Goal: Go to known website: Access a specific website the user already knows

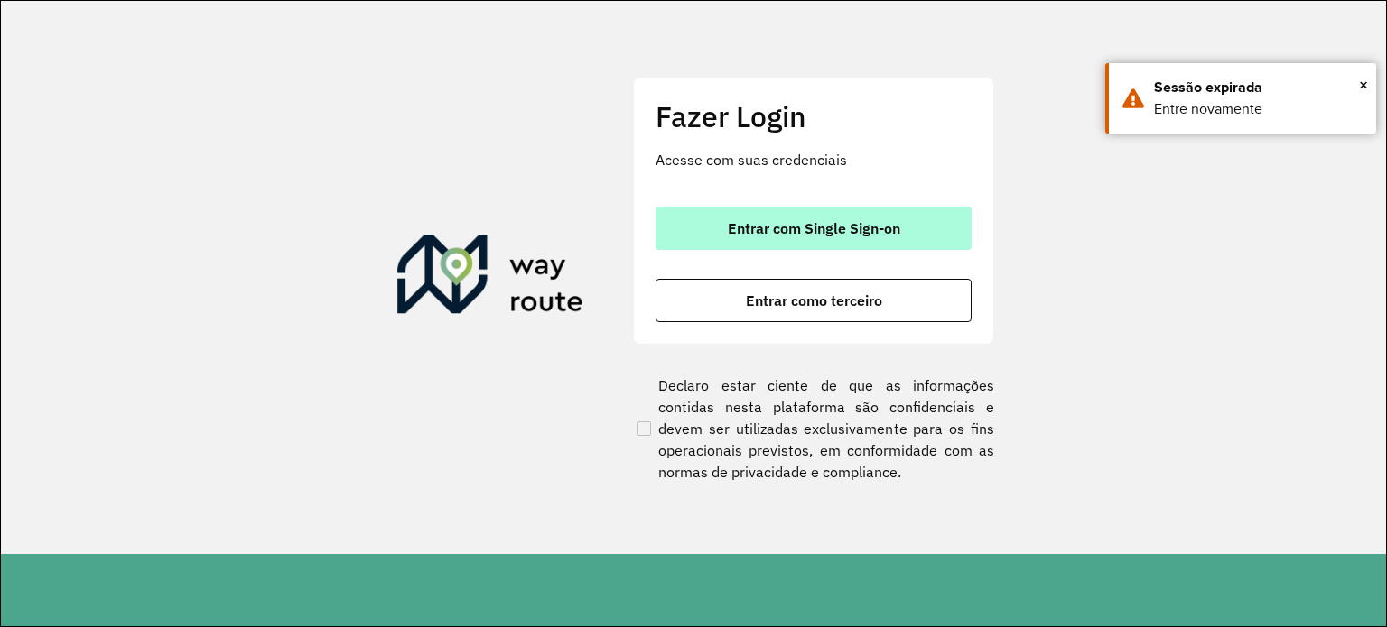
click at [785, 221] on span "Entrar com Single Sign-on" at bounding box center [814, 228] width 172 height 14
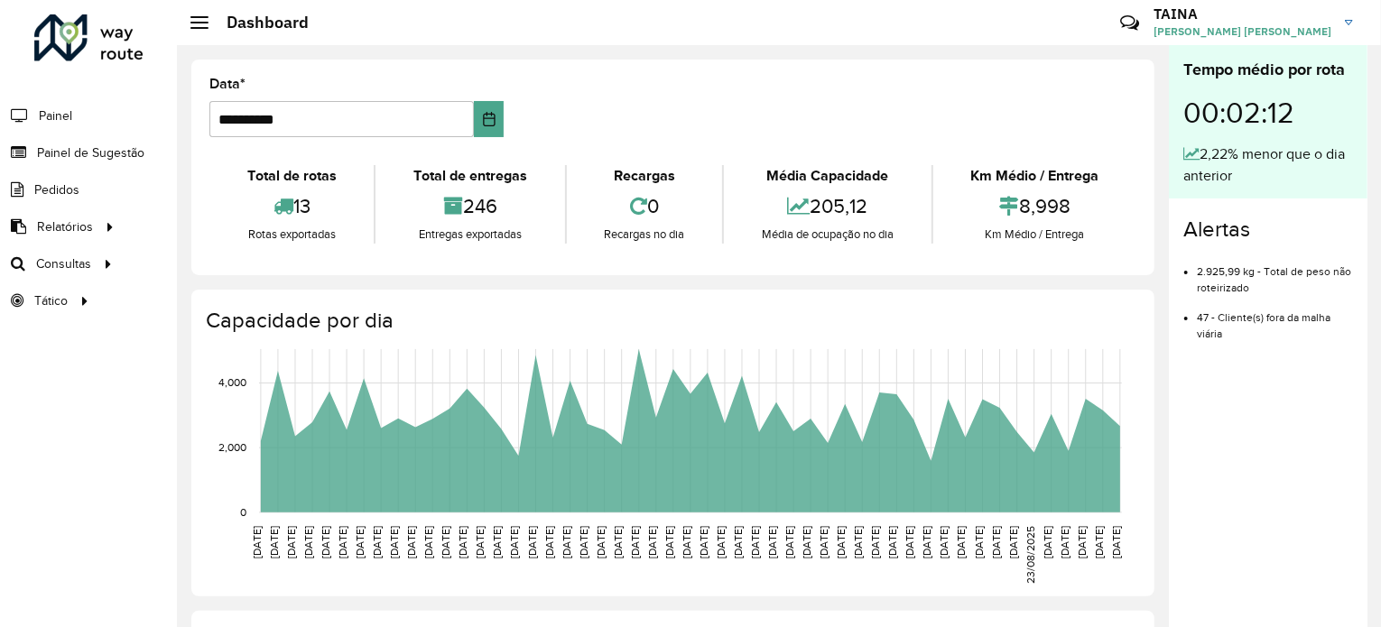
click at [1148, 230] on div "**********" at bounding box center [672, 168] width 963 height 216
